Goal: Task Accomplishment & Management: Use online tool/utility

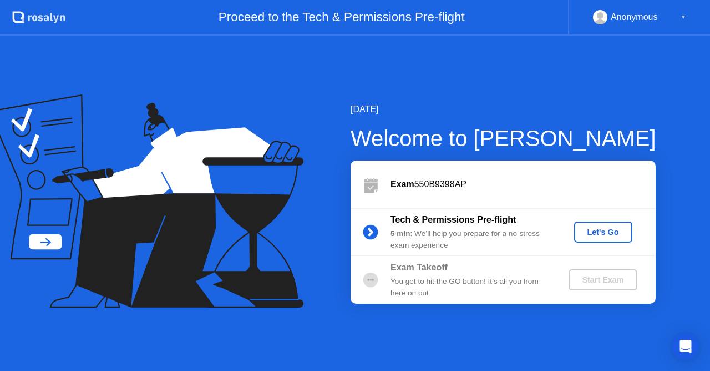
click at [58, 370] on div "[DATE] Welcome to [PERSON_NAME] Exam 550B9398AP Tech & Permissions Pre-flight 5…" at bounding box center [355, 203] width 710 height 335
click at [422, 370] on div at bounding box center [355, 371] width 710 height 0
